Goal: Check status: Check status

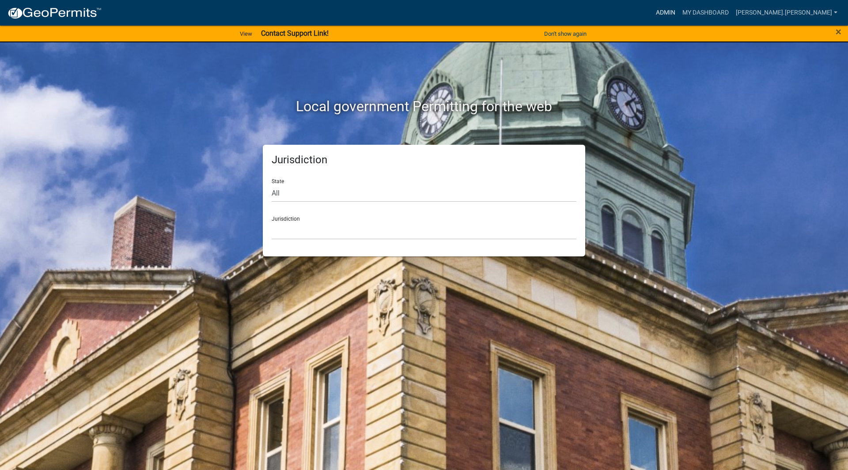
click at [678, 12] on link "Admin" at bounding box center [665, 12] width 26 height 17
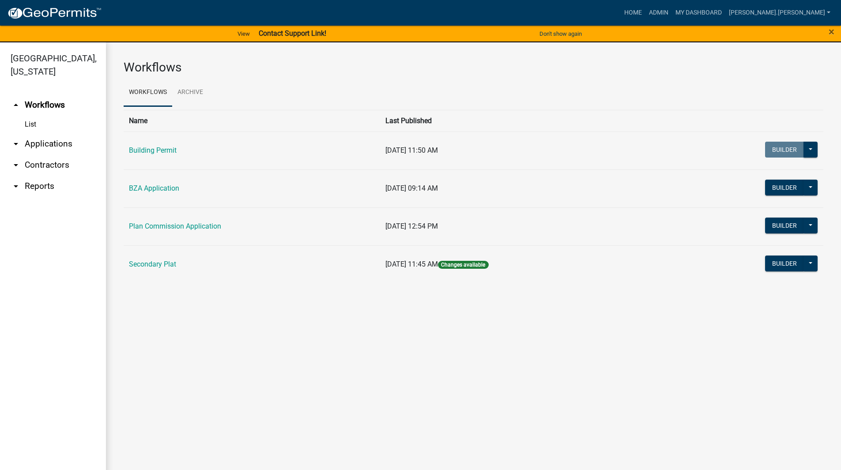
click at [56, 134] on link "arrow_drop_down Applications" at bounding box center [53, 143] width 106 height 21
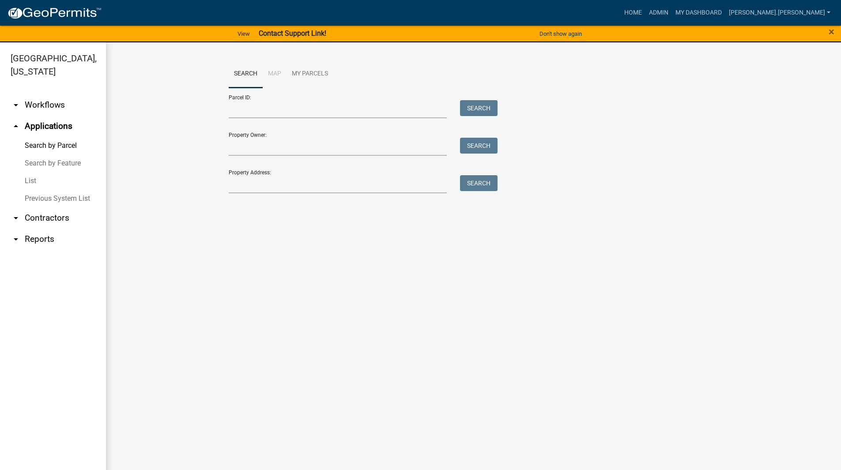
click at [41, 172] on link "List" at bounding box center [53, 181] width 106 height 18
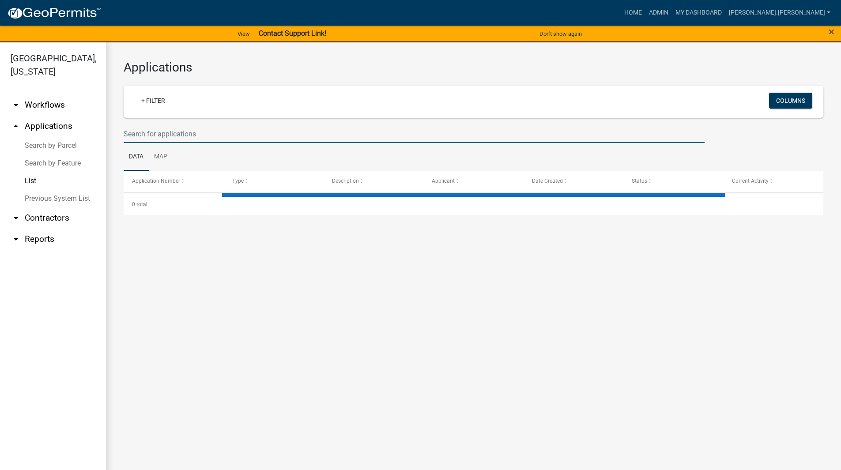
click at [196, 134] on input "text" at bounding box center [414, 134] width 581 height 18
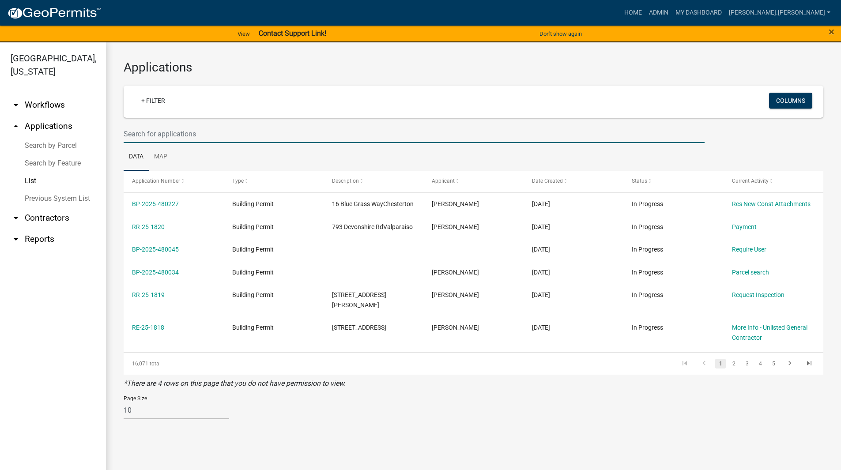
click at [60, 137] on link "Search by Parcel" at bounding box center [53, 146] width 106 height 18
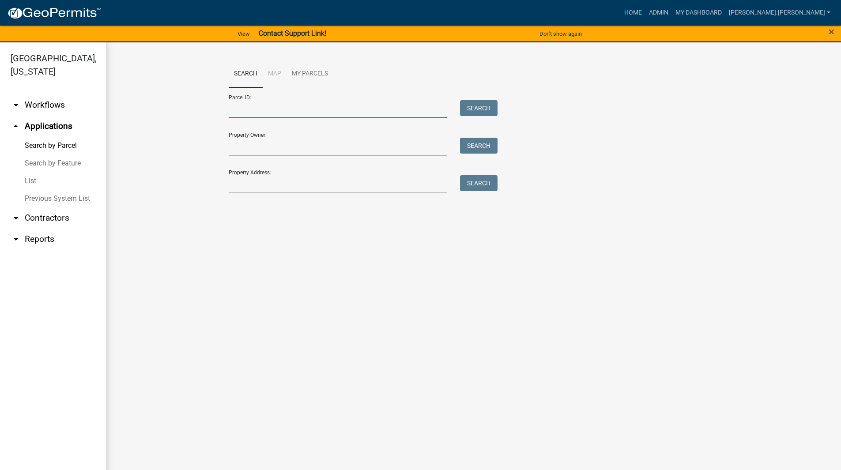
click at [256, 110] on input "Parcel ID:" at bounding box center [338, 109] width 219 height 18
paste input "64-13-04-277-001.000-008"
type input "64-13-04-277-001.000-008"
click at [468, 111] on button "Search" at bounding box center [479, 108] width 38 height 16
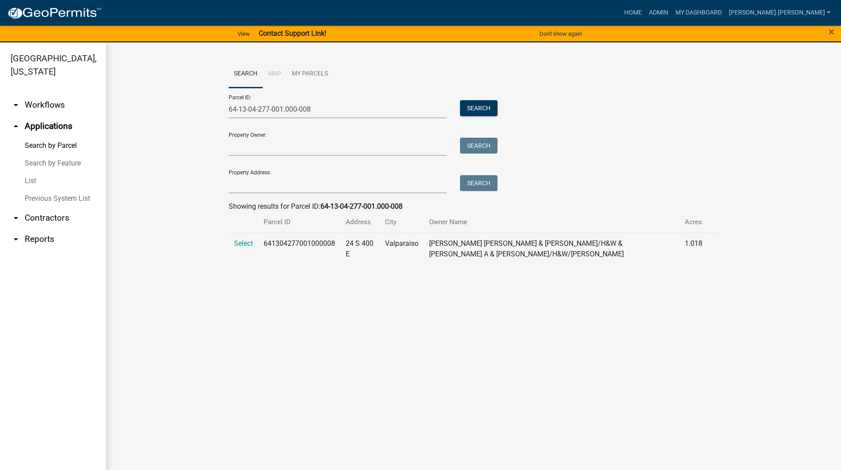
click at [247, 244] on span "Select" at bounding box center [243, 243] width 19 height 8
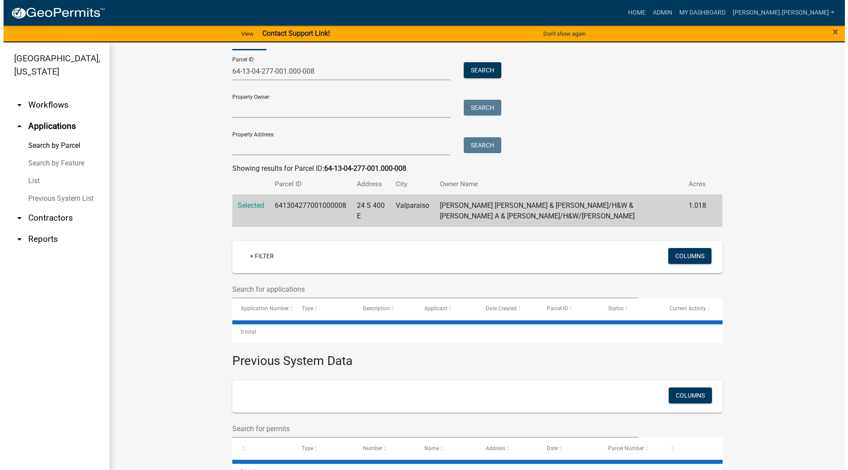
scroll to position [57, 0]
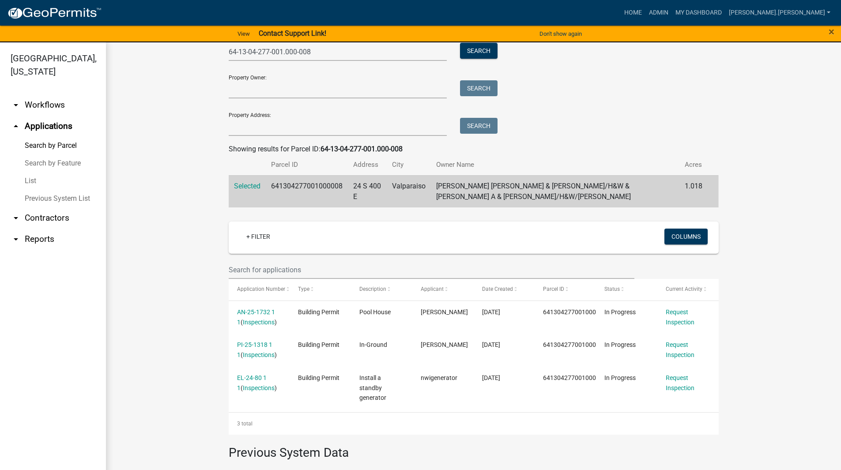
click at [270, 313] on link "AN-25-1732 1 1" at bounding box center [256, 317] width 38 height 17
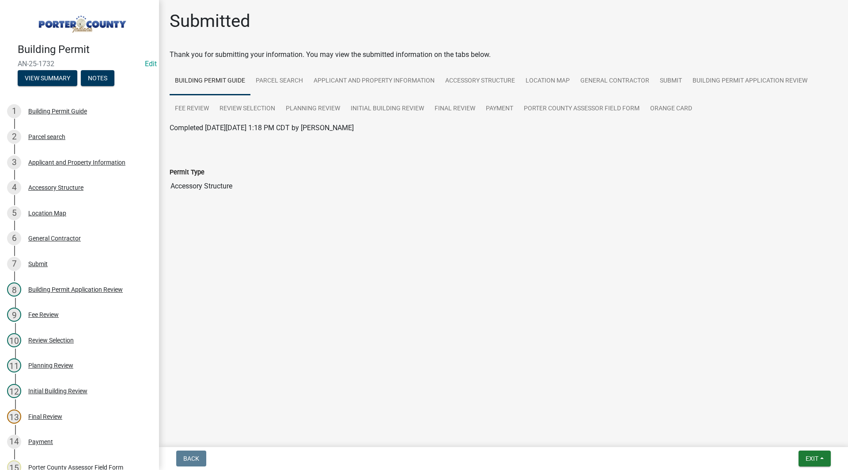
click at [289, 218] on div "Submitted Thank you for submitting your information. You may view the submitted…" at bounding box center [503, 116] width 681 height 210
click at [64, 420] on div "13 Final Review" at bounding box center [76, 417] width 138 height 14
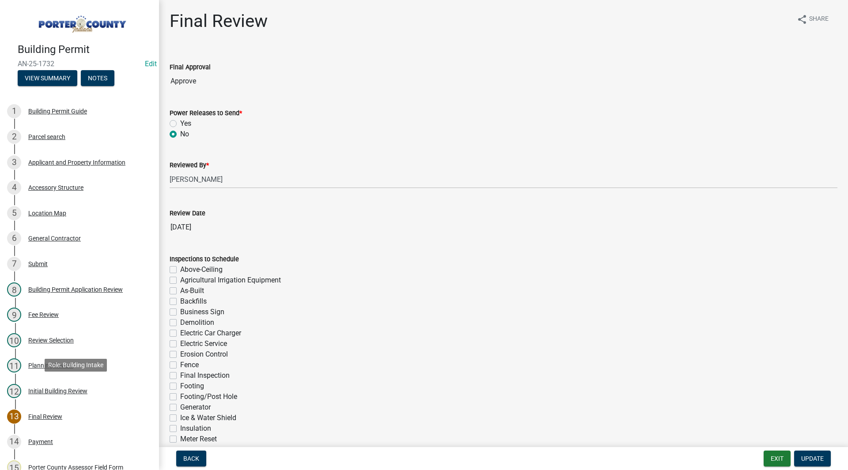
click at [68, 393] on div "Initial Building Review" at bounding box center [57, 391] width 59 height 6
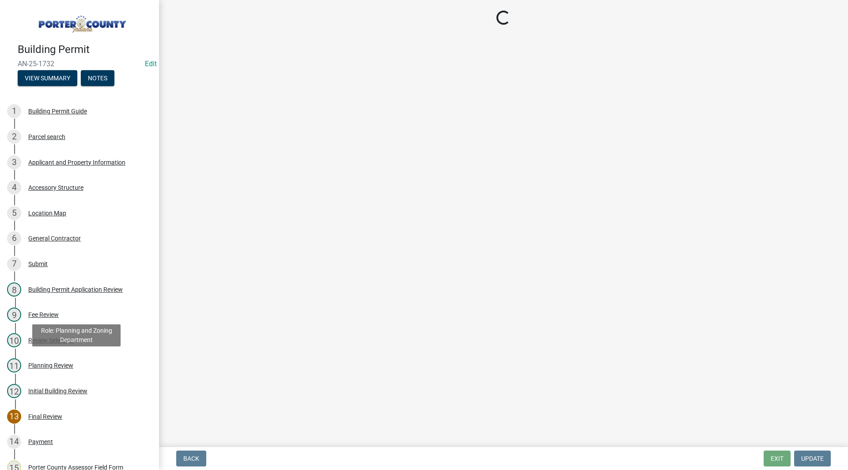
click at [64, 364] on div "Planning Review" at bounding box center [50, 365] width 45 height 6
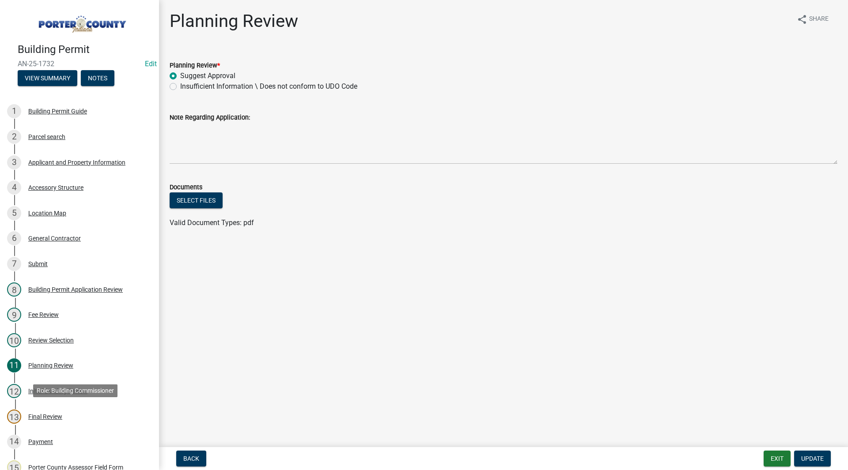
click at [41, 415] on div "Final Review" at bounding box center [45, 417] width 34 height 6
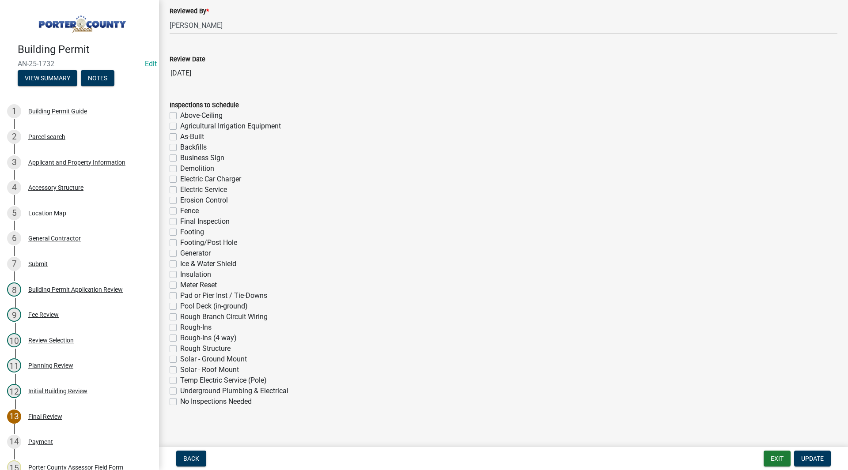
scroll to position [160, 0]
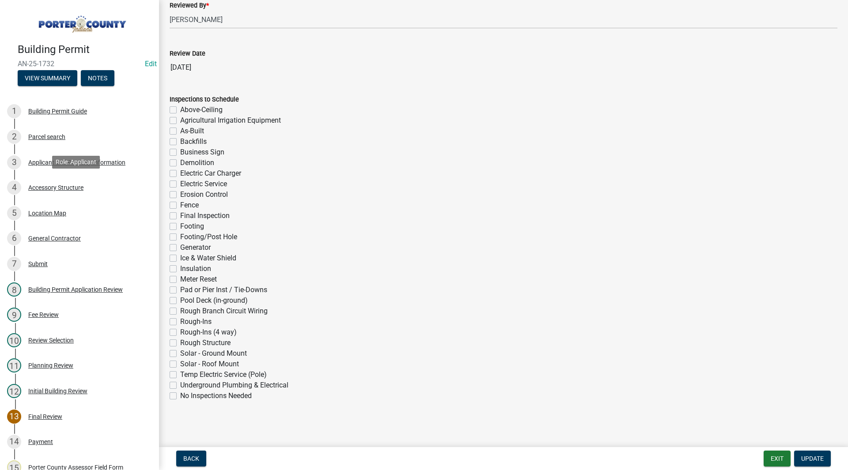
click at [90, 195] on link "4 Accessory Structure" at bounding box center [79, 188] width 159 height 26
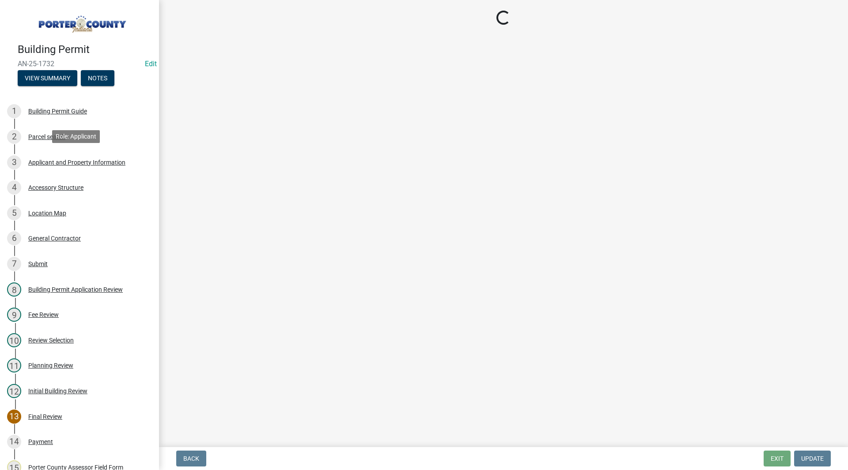
select select "de31ad38-eab4-417a-a8ac-eccf8406b967"
select select "968dc824-c675-4889-9261-eecf15873776"
select select "3cff20c0-3f0c-46d5-8ea1-4d56f0396f42"
select select "d4b8d1da-05eb-44cd-bbb6-c979fa719f22"
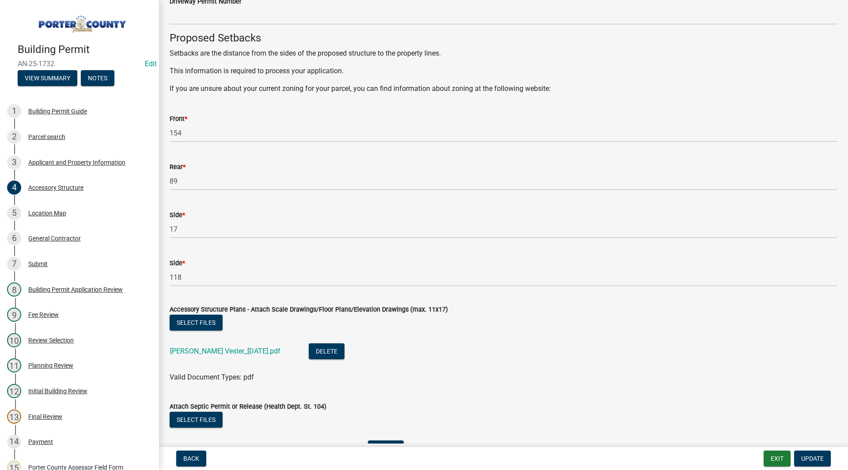
scroll to position [1491, 0]
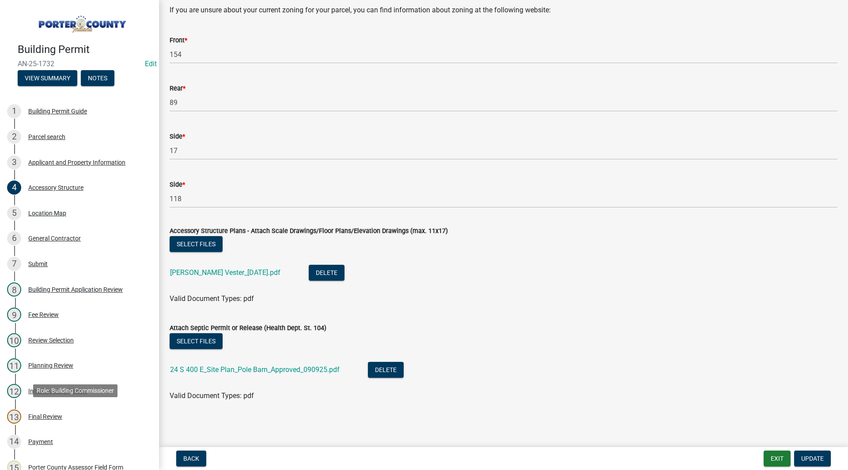
click at [45, 418] on div "Final Review" at bounding box center [45, 417] width 34 height 6
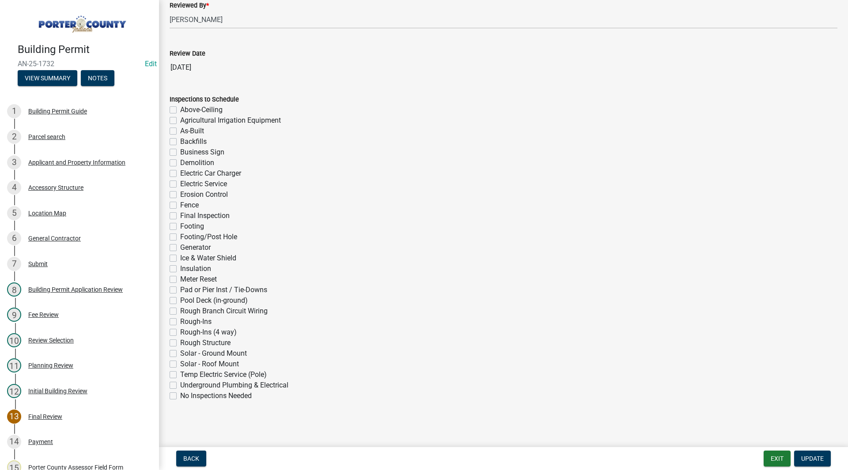
scroll to position [0, 0]
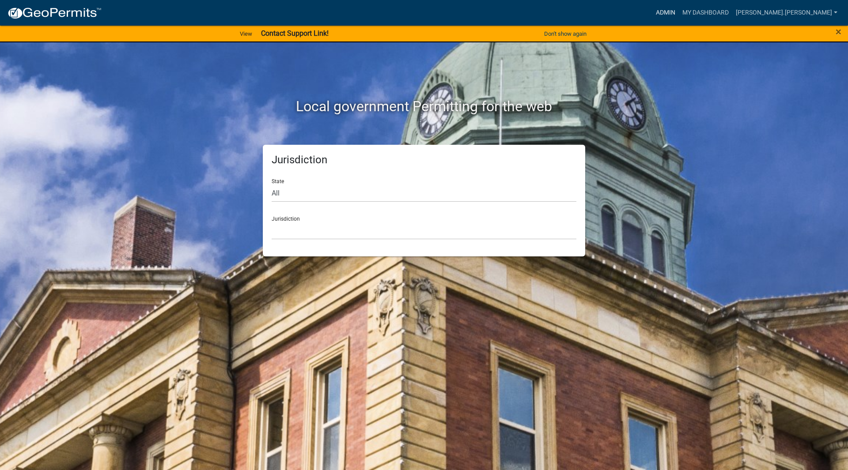
click at [678, 14] on link "Admin" at bounding box center [665, 12] width 26 height 17
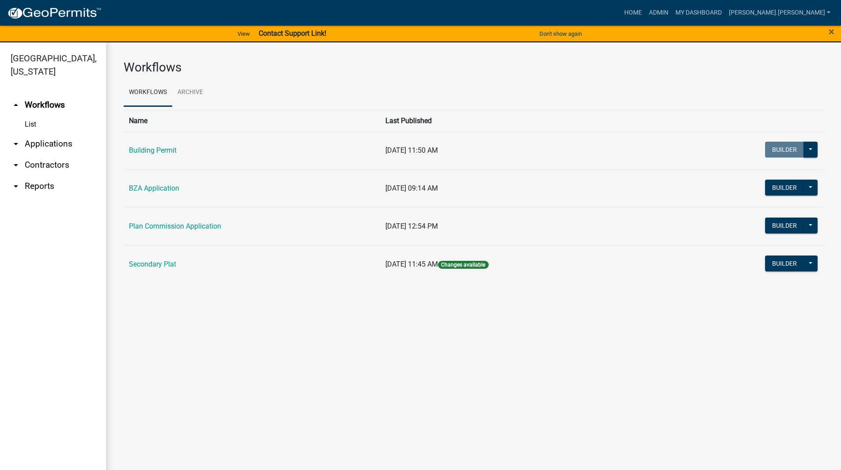
click at [69, 133] on link "arrow_drop_down Applications" at bounding box center [53, 143] width 106 height 21
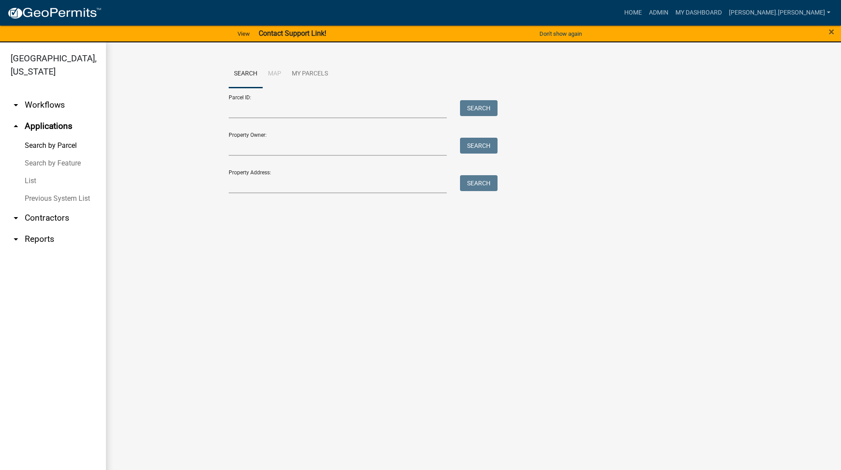
click at [57, 172] on link "List" at bounding box center [53, 181] width 106 height 18
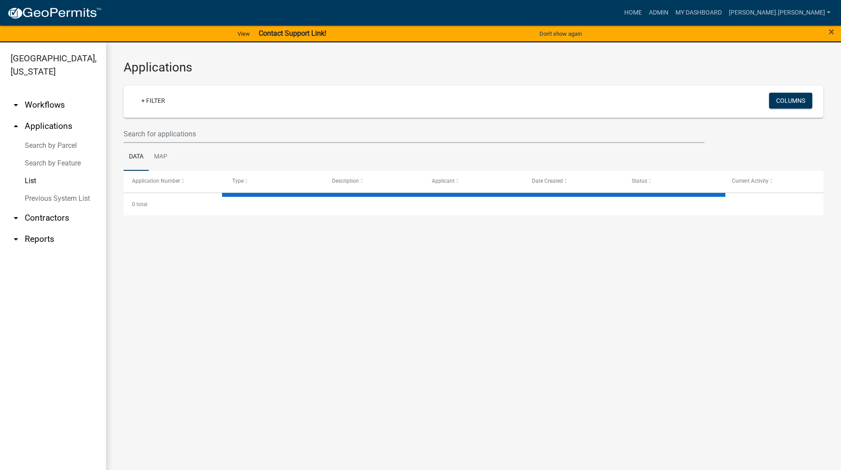
click at [53, 137] on link "Search by Parcel" at bounding box center [53, 146] width 106 height 18
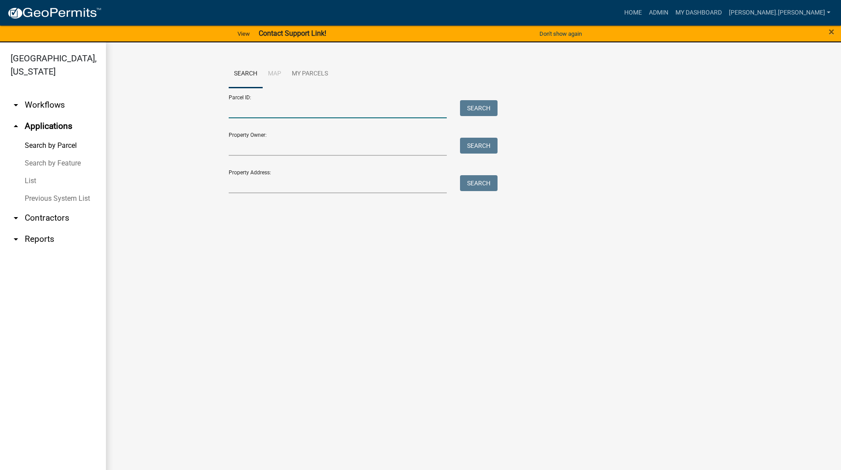
click at [245, 115] on input "Parcel ID:" at bounding box center [338, 109] width 219 height 18
paste input "64-12-17-400-006.000-018"
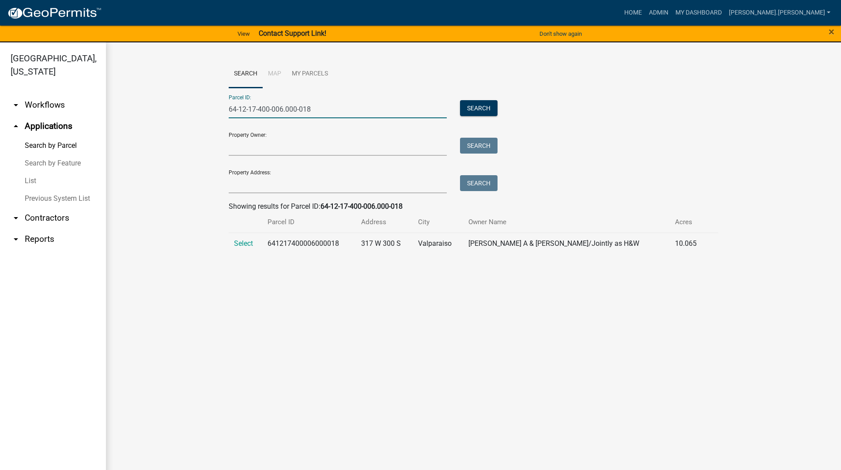
type input "64-12-17-400-006.000-018"
click at [236, 242] on span "Select" at bounding box center [243, 243] width 19 height 8
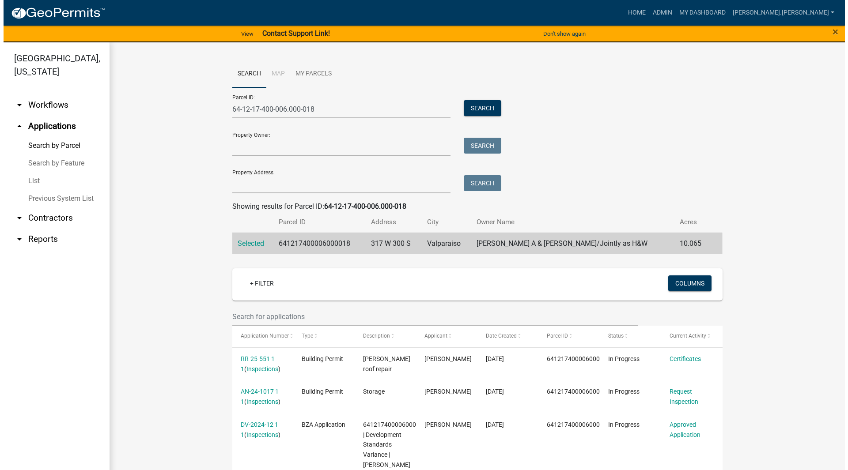
scroll to position [177, 0]
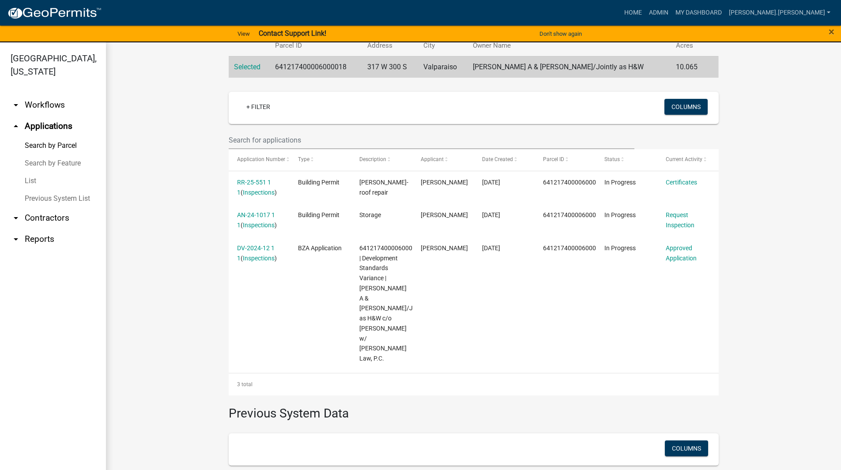
click at [256, 212] on link "AN-24-1017 1 1" at bounding box center [256, 219] width 38 height 17
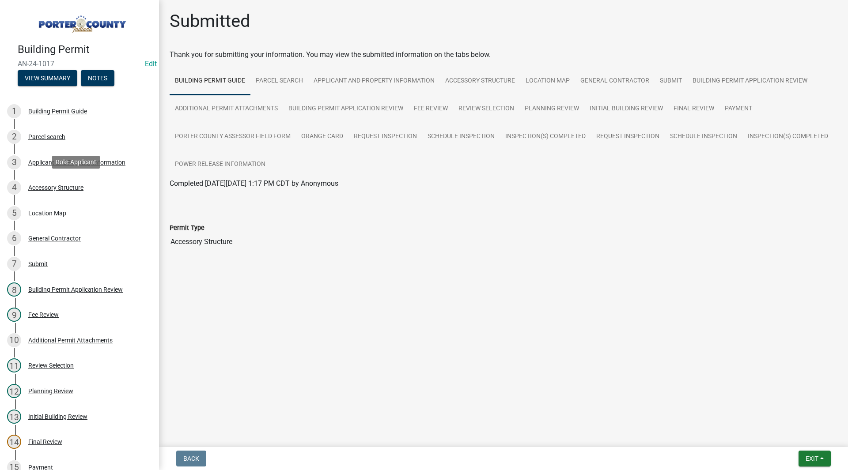
click at [60, 182] on div "4 Accessory Structure" at bounding box center [76, 188] width 138 height 14
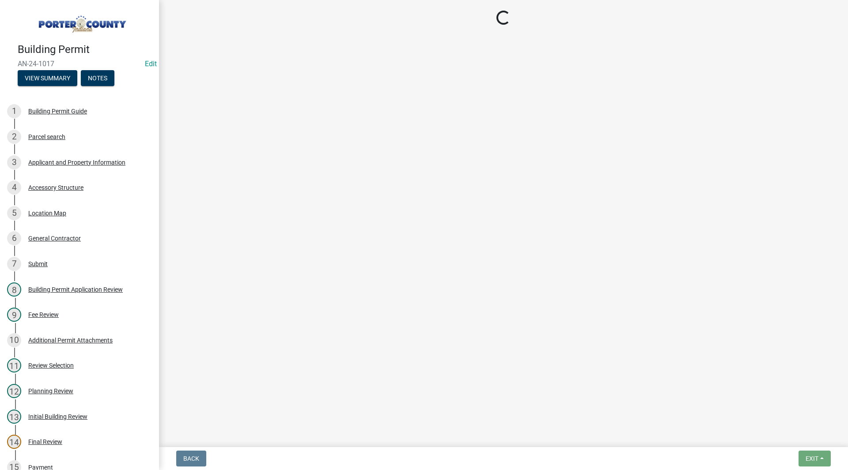
select select "de31ad38-eab4-417a-a8ac-eccf8406b967"
select select "968dc824-c675-4889-9261-eecf15873776"
select select "3cff20c0-3f0c-46d5-8ea1-4d56f0396f42"
select select "d63a0ebc-b44d-481d-ab70-ec75eba29316"
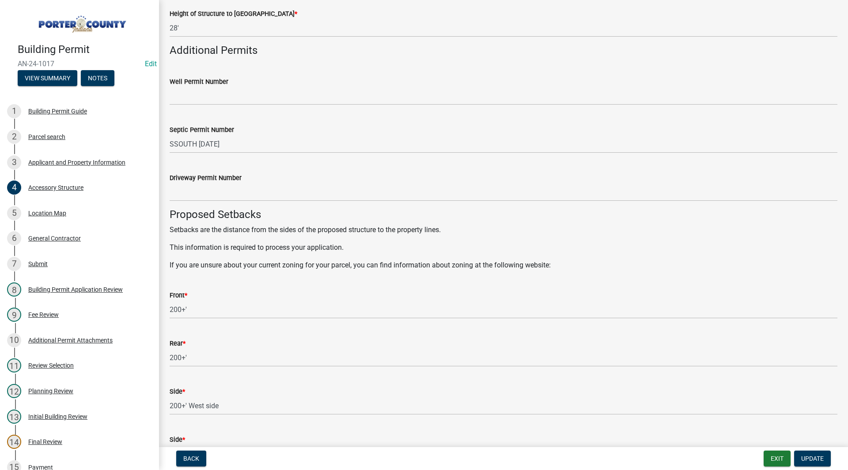
scroll to position [1059, 0]
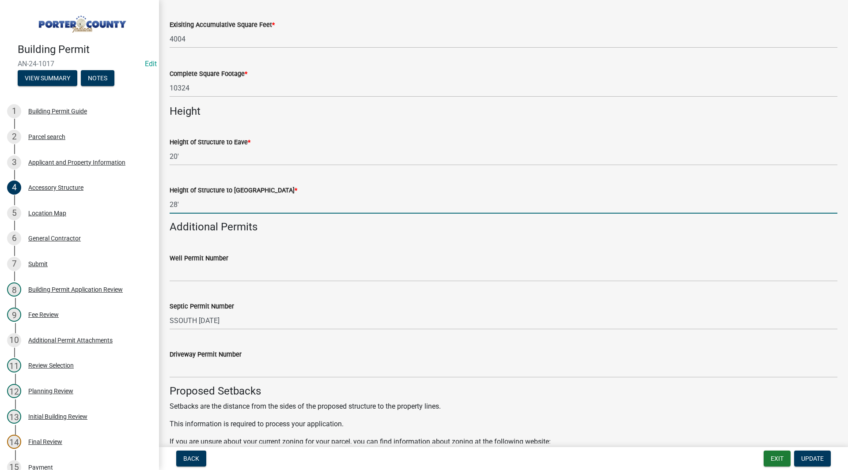
drag, startPoint x: 188, startPoint y: 201, endPoint x: 170, endPoint y: 203, distance: 18.3
click at [170, 203] on input "28'" at bounding box center [503, 205] width 667 height 18
click at [187, 205] on input "28'" at bounding box center [503, 205] width 667 height 18
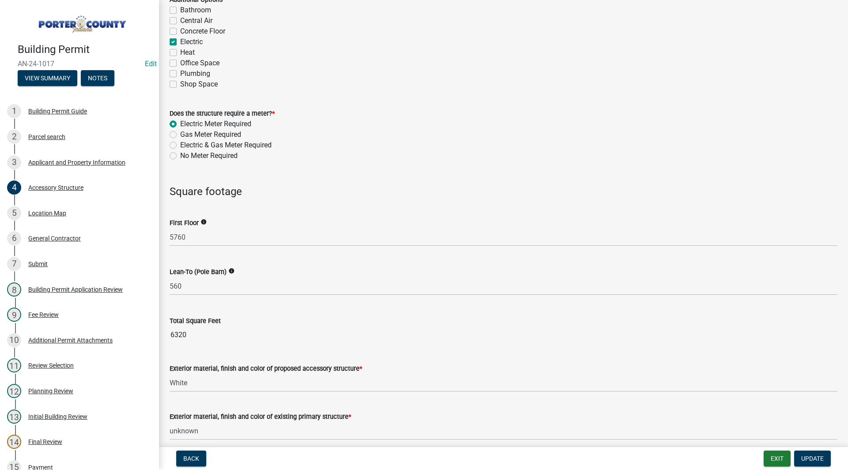
scroll to position [641, 0]
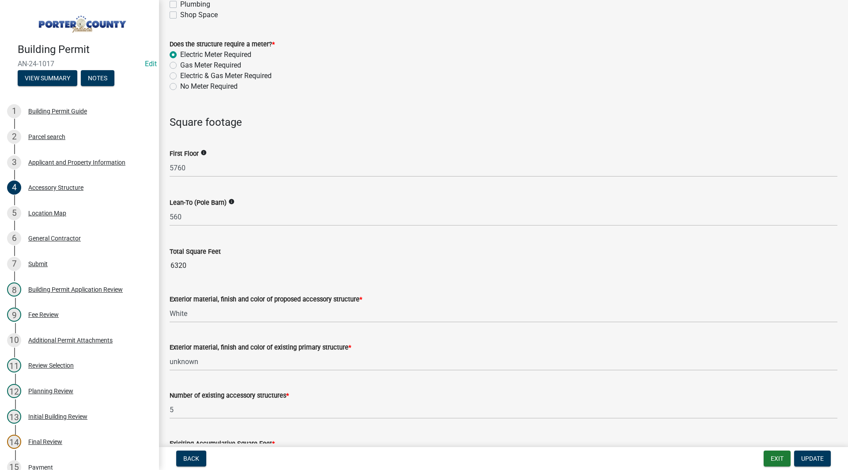
drag, startPoint x: 190, startPoint y: 269, endPoint x: 164, endPoint y: 269, distance: 26.0
click at [164, 269] on div "Total Square Feet 6320" at bounding box center [503, 254] width 681 height 41
click at [177, 279] on wm-data-entity-input "Total Square Feet 6320" at bounding box center [503, 258] width 667 height 48
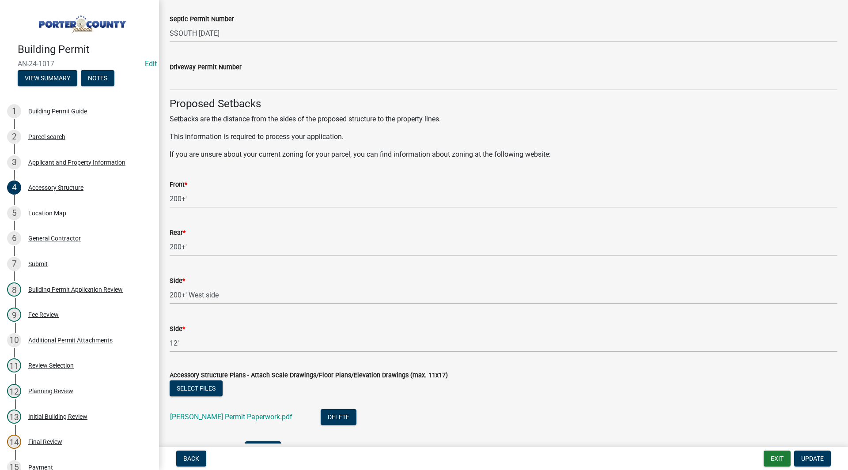
scroll to position [1523, 0]
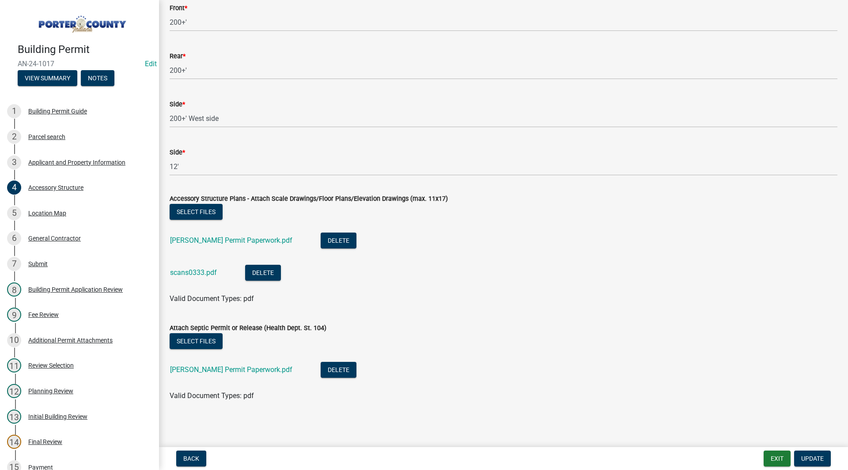
click at [226, 369] on link "Kurt Permit Paperwork.pdf" at bounding box center [231, 369] width 122 height 8
click at [53, 393] on div "Planning Review" at bounding box center [50, 391] width 45 height 6
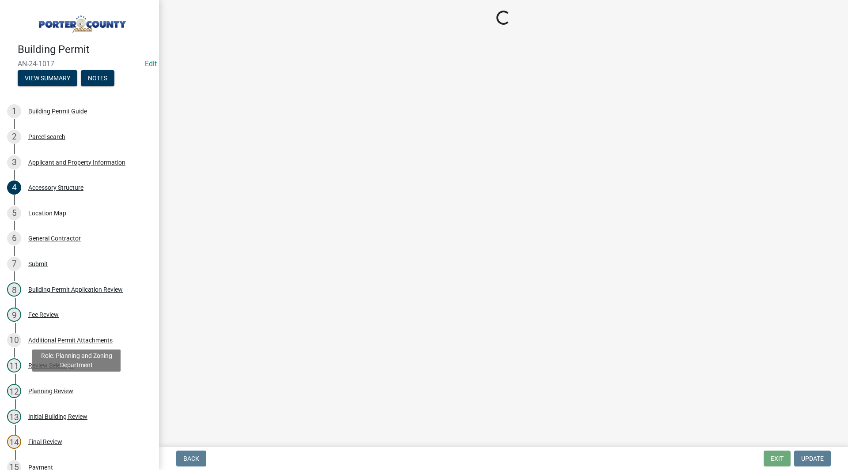
scroll to position [0, 0]
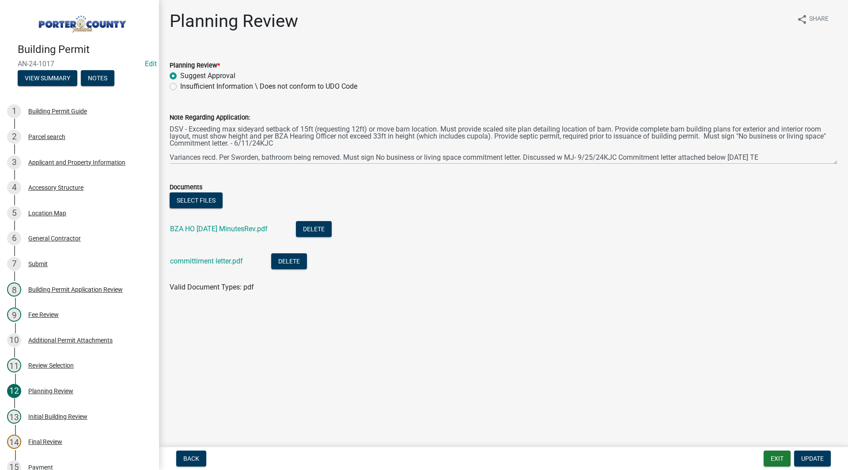
click at [289, 177] on form "Documents Select files BZA HO 05-07-2024 MinutesRev.pdf Delete committiment let…" at bounding box center [503, 231] width 667 height 121
click at [200, 262] on link "committiment letter.pdf" at bounding box center [206, 261] width 73 height 8
click at [243, 225] on link "BZA HO 05-07-2024 MinutesRev.pdf" at bounding box center [219, 229] width 98 height 8
click at [73, 193] on div "4 Accessory Structure" at bounding box center [76, 188] width 138 height 14
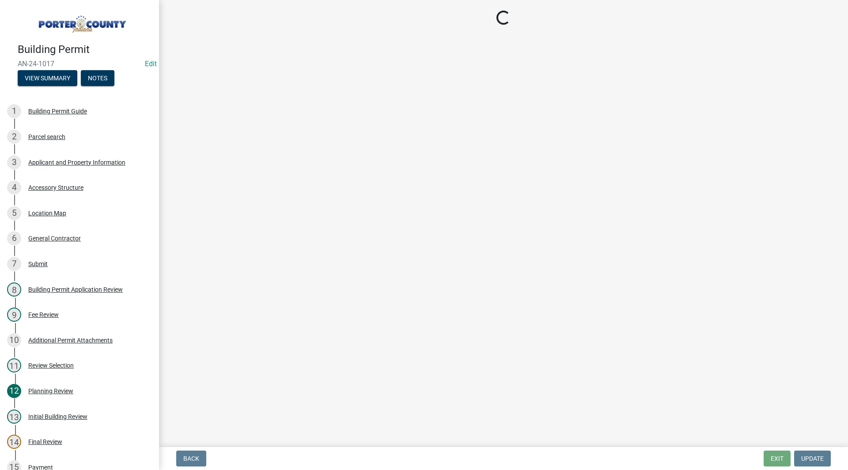
select select "de31ad38-eab4-417a-a8ac-eccf8406b967"
select select "968dc824-c675-4889-9261-eecf15873776"
select select "3cff20c0-3f0c-46d5-8ea1-4d56f0396f42"
select select "d63a0ebc-b44d-481d-ab70-ec75eba29316"
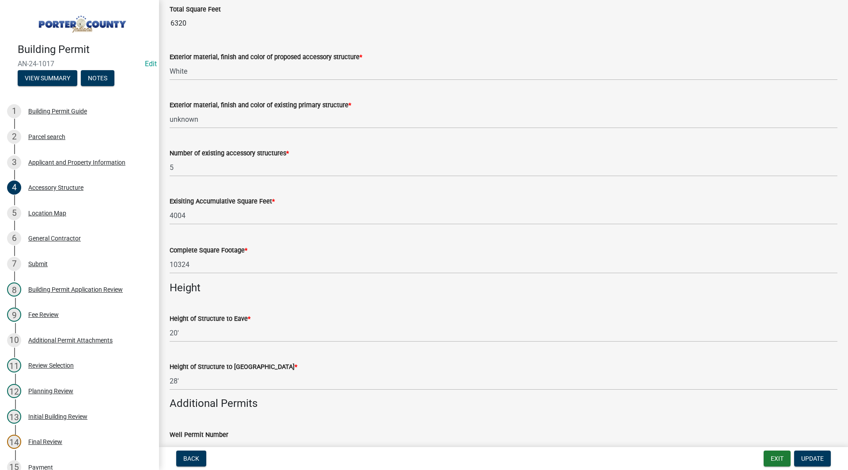
scroll to position [1523, 0]
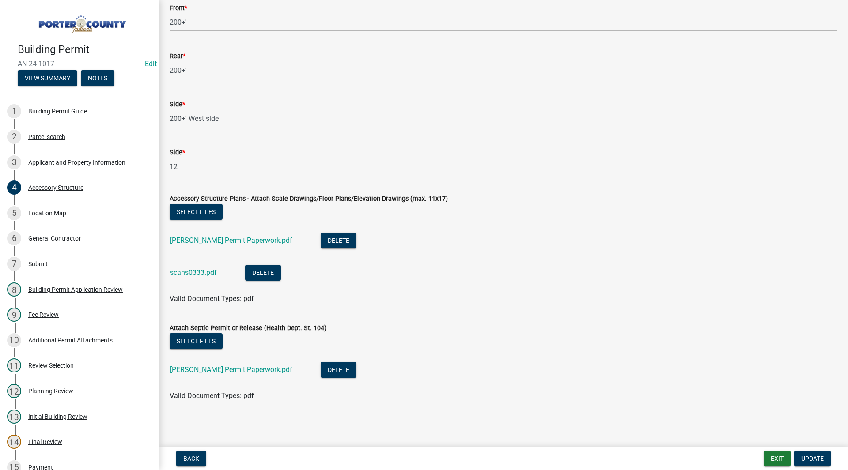
click at [223, 371] on link "Kurt Permit Paperwork.pdf" at bounding box center [231, 369] width 122 height 8
click at [208, 238] on link "Kurt Permit Paperwork.pdf" at bounding box center [231, 240] width 122 height 8
click at [195, 272] on link "scans0333.pdf" at bounding box center [193, 272] width 47 height 8
